Goal: Task Accomplishment & Management: Manage account settings

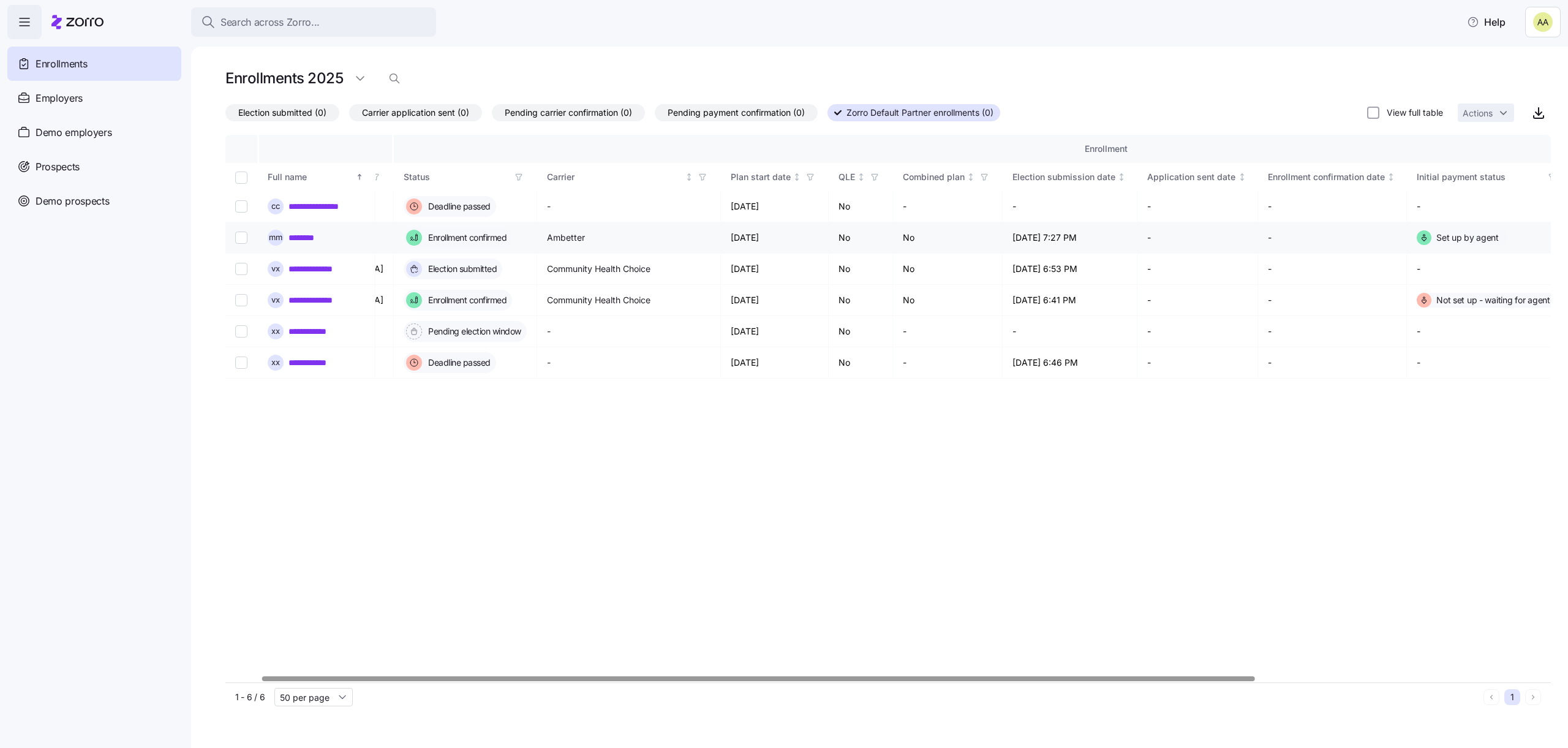
scroll to position [0, 441]
